Goal: Task Accomplishment & Management: Complete application form

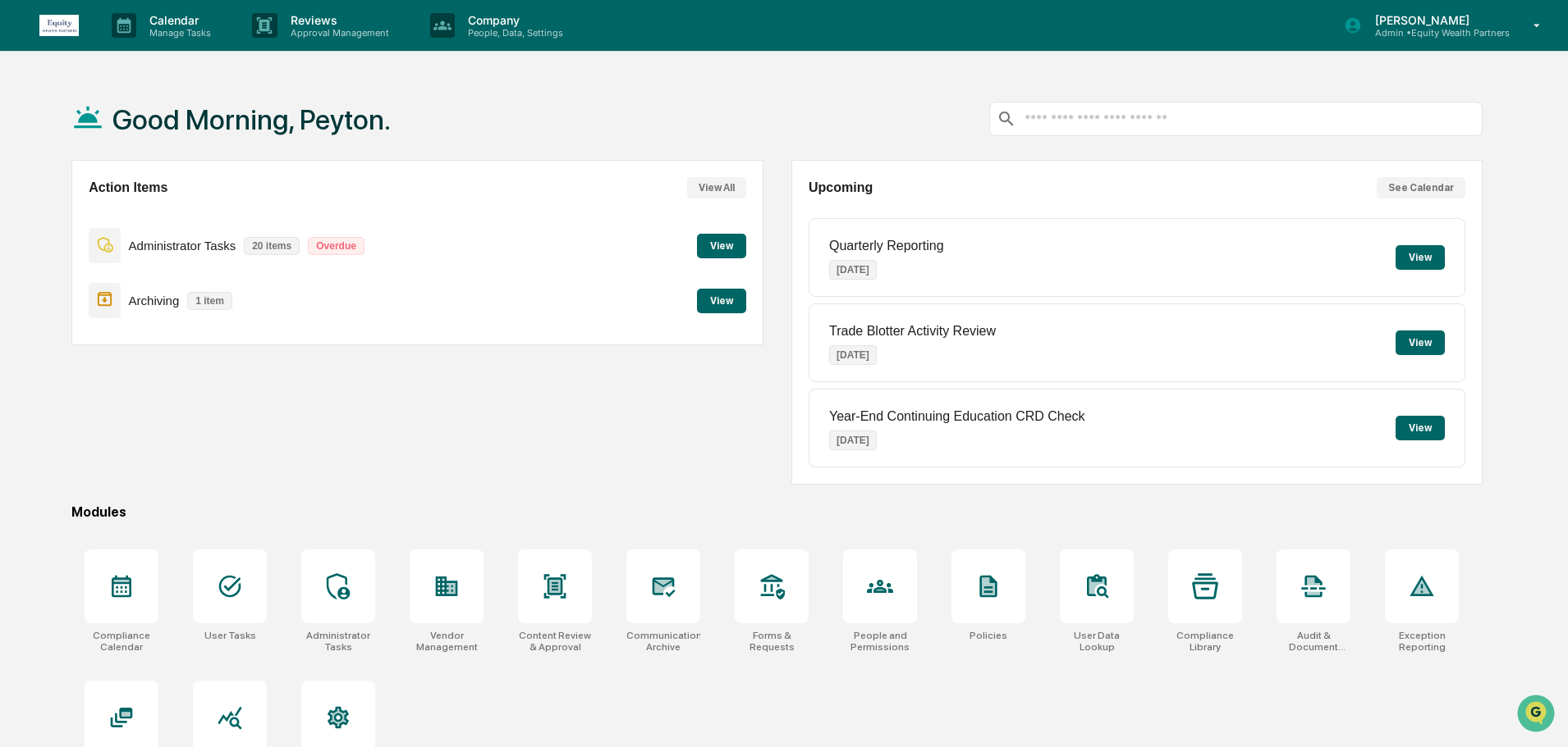
click at [187, 246] on p "Administrator Tasks" at bounding box center [182, 245] width 108 height 14
click at [711, 258] on button "View" at bounding box center [721, 246] width 50 height 24
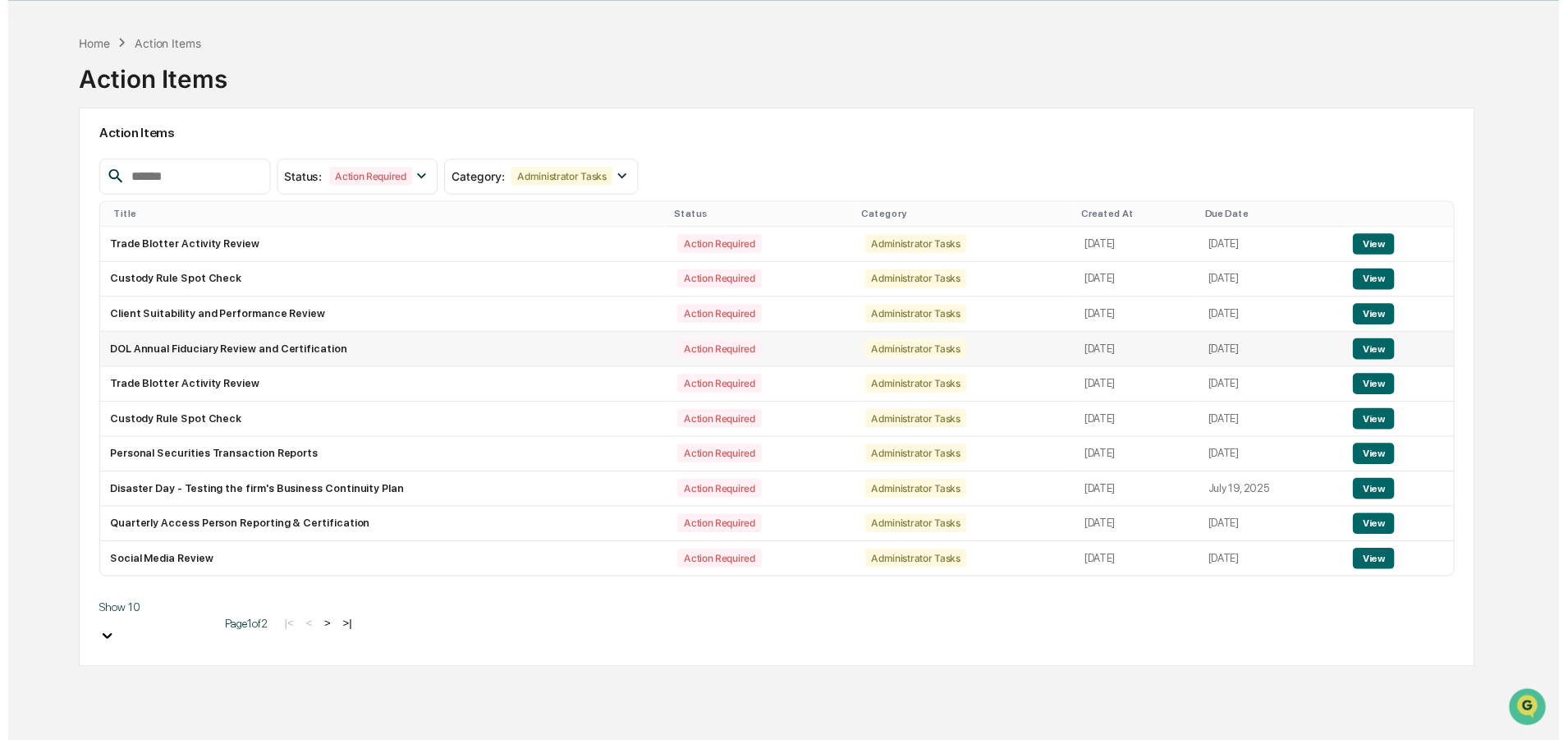
scroll to position [78, 0]
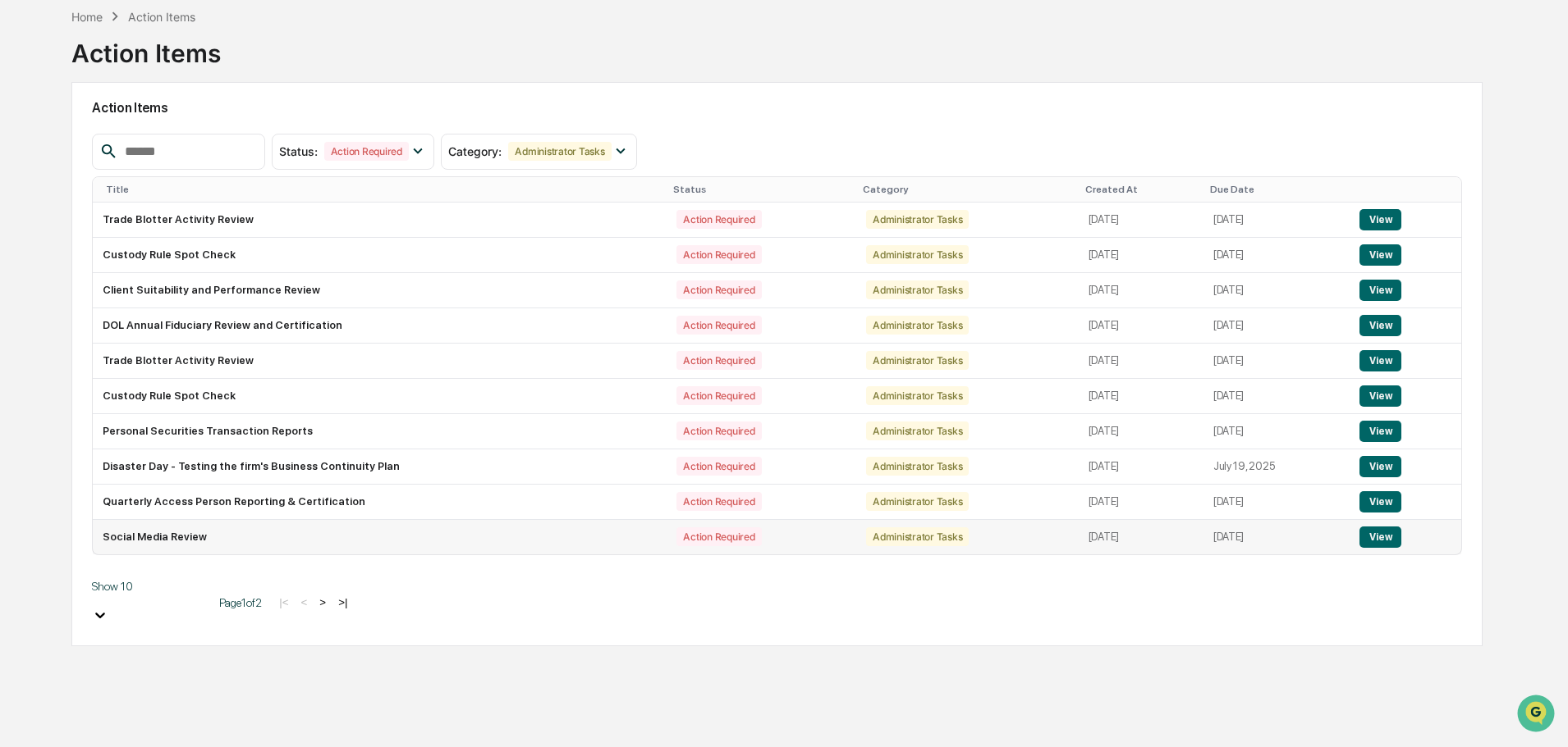
click at [168, 537] on td "Social Media Review" at bounding box center [379, 537] width 574 height 34
click at [1383, 539] on button "View" at bounding box center [1380, 536] width 42 height 21
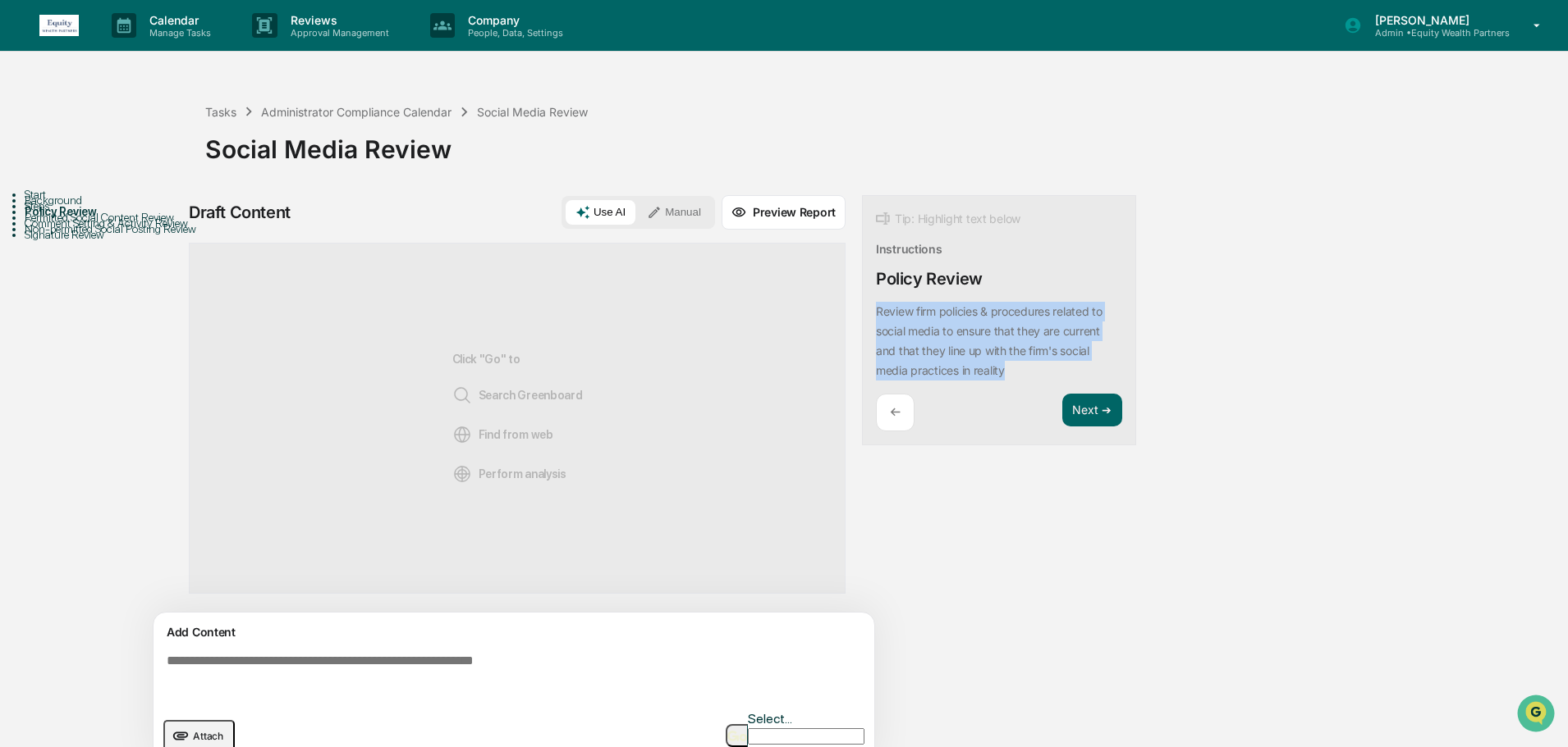
drag, startPoint x: 1009, startPoint y: 371, endPoint x: 869, endPoint y: 321, distance: 148.7
click at [869, 321] on div "Tip: Highlight text below Instructions Policy Review Review firm policies & pro…" at bounding box center [999, 321] width 274 height 251
copy p "Review firm policies & procedures related to social media to ensure that they a…"
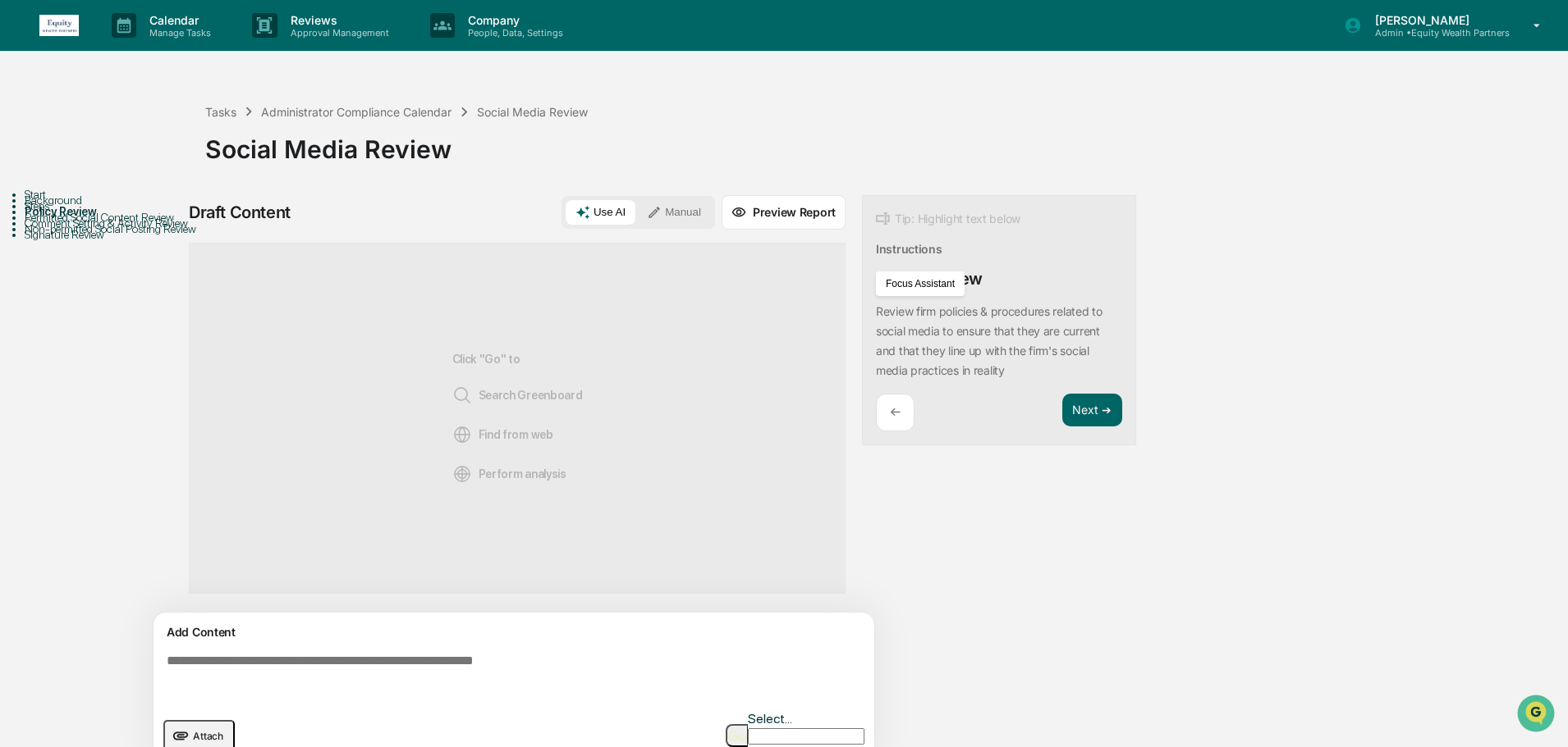
click at [336, 668] on textarea at bounding box center [517, 676] width 714 height 59
click at [336, 671] on textarea at bounding box center [517, 676] width 714 height 59
paste textarea "**********"
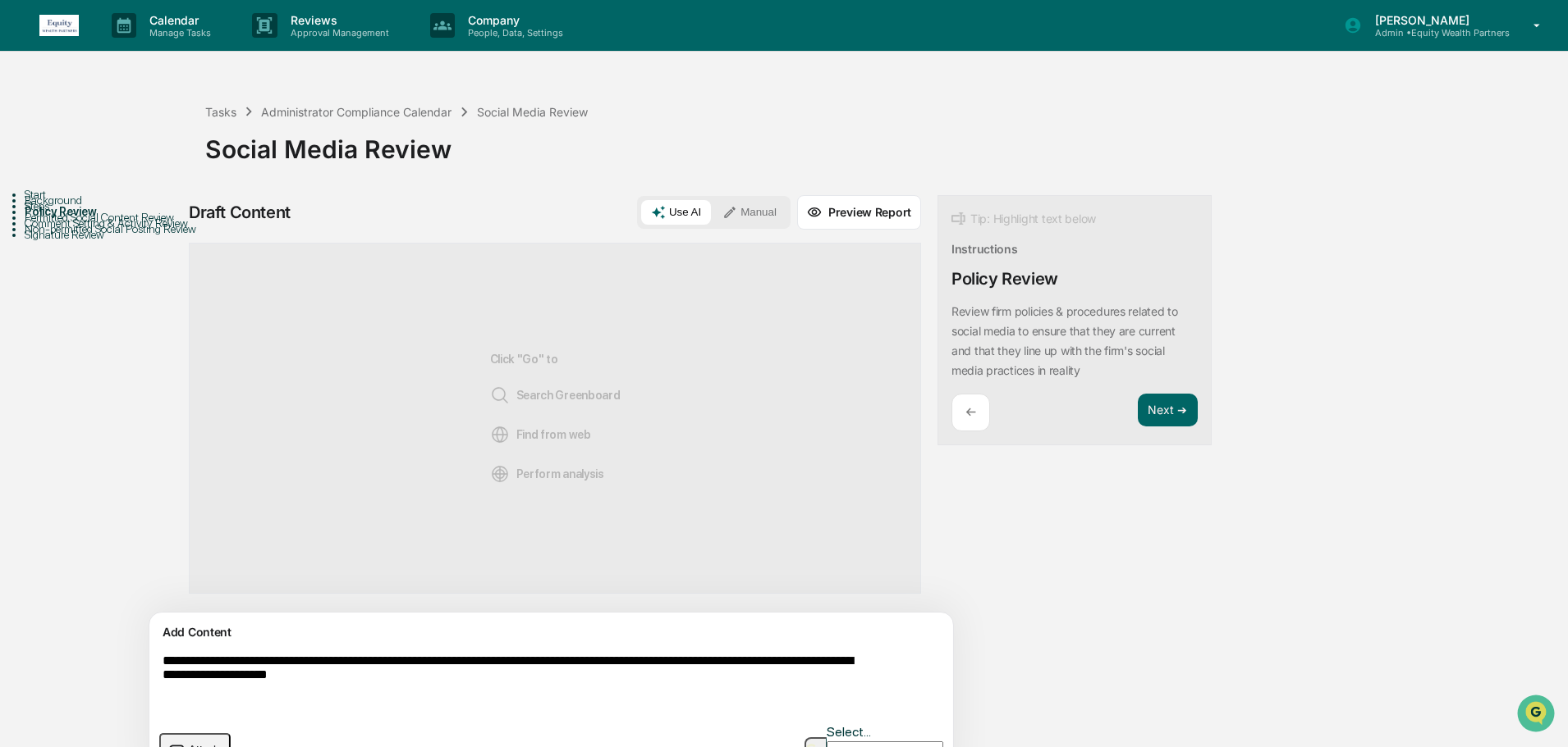
type textarea "**********"
click at [806, 744] on img "button" at bounding box center [815, 749] width 19 height 11
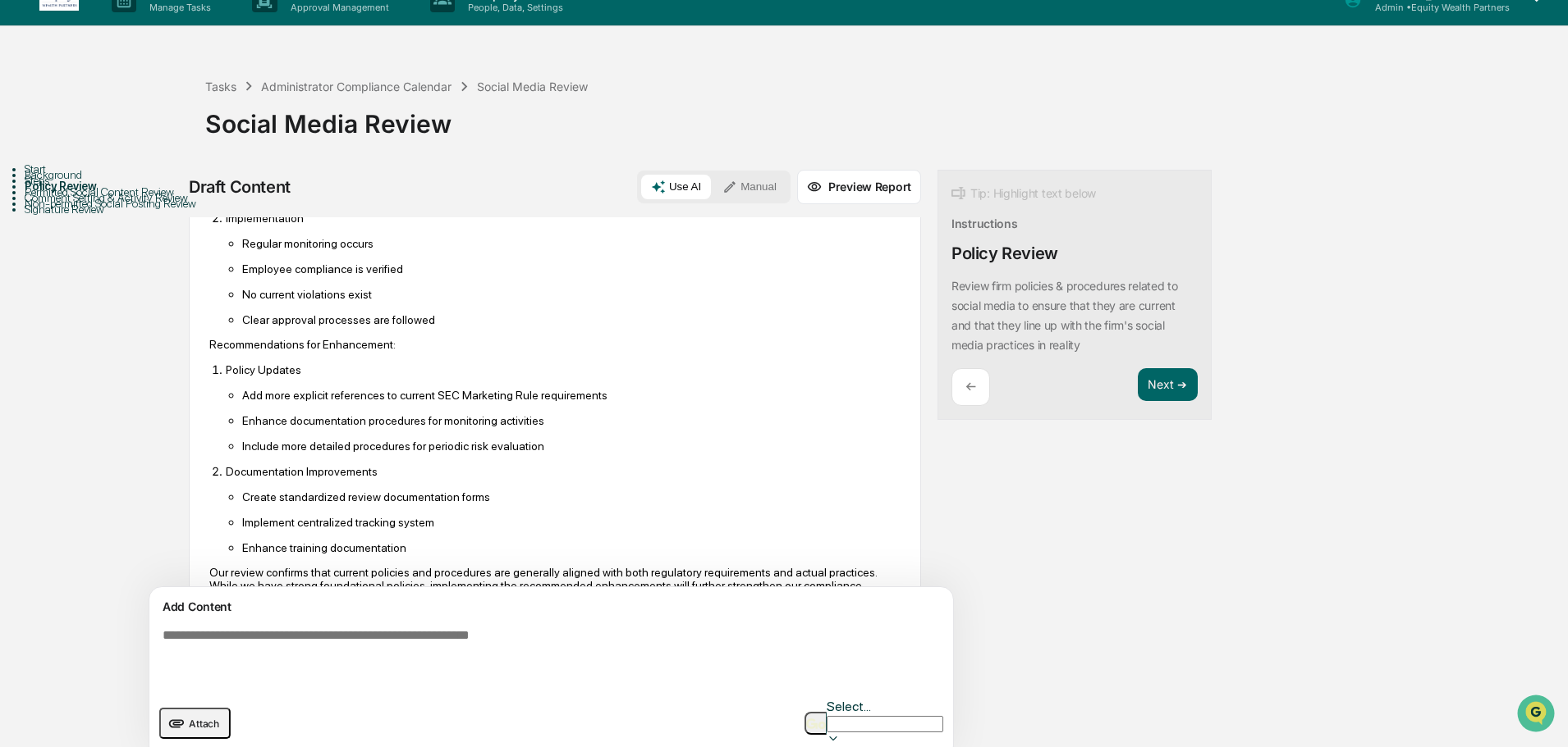
scroll to position [1193, 0]
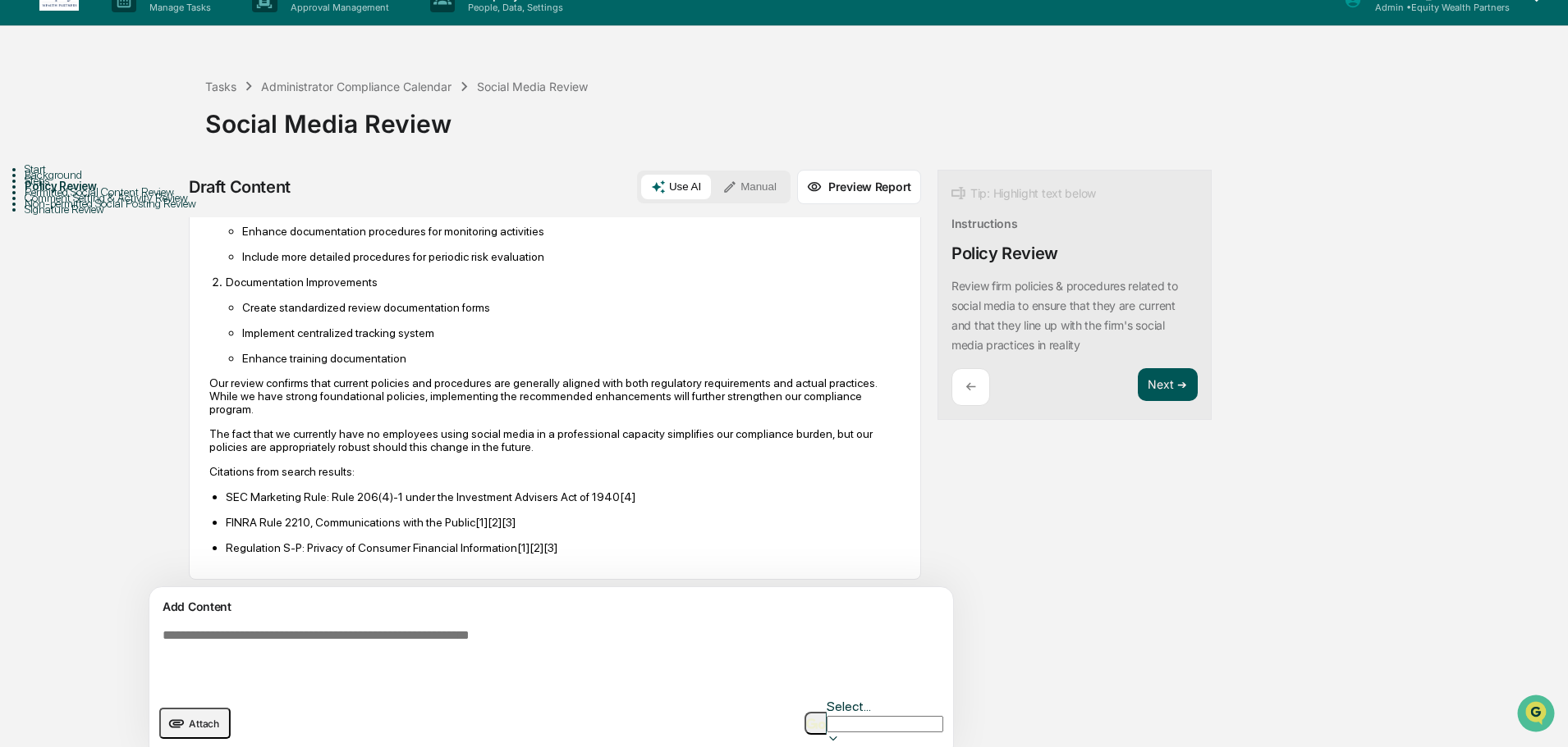
click at [1138, 395] on button "Next ➔" at bounding box center [1167, 385] width 60 height 34
